Goal: Task Accomplishment & Management: Manage account settings

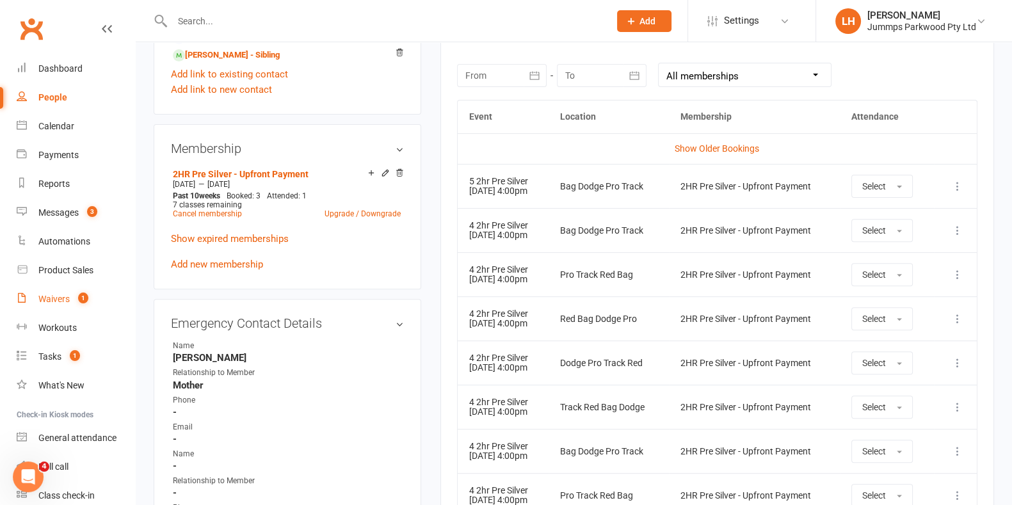
click at [61, 300] on div "Waivers" at bounding box center [53, 299] width 31 height 10
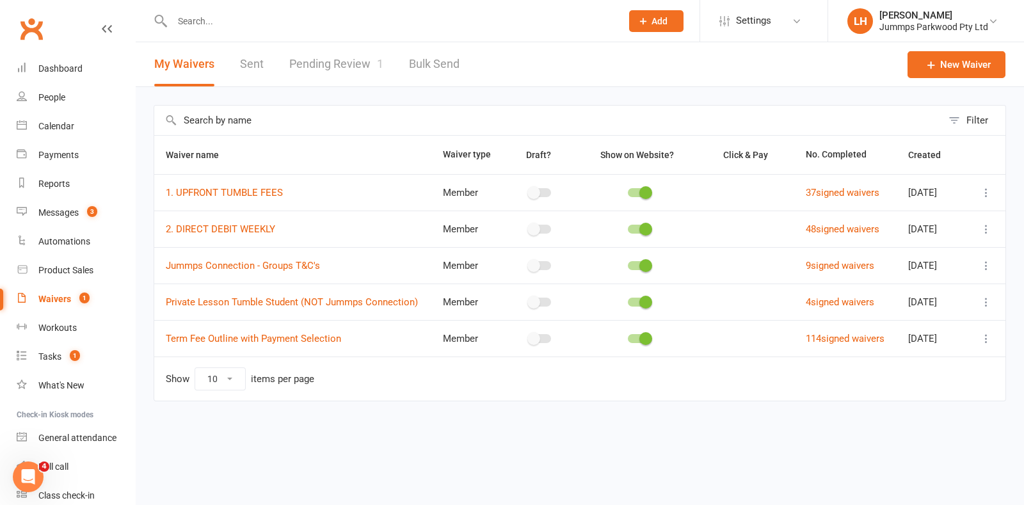
click at [307, 69] on link "Pending Review 1" at bounding box center [336, 64] width 94 height 44
